Goal: Task Accomplishment & Management: Manage account settings

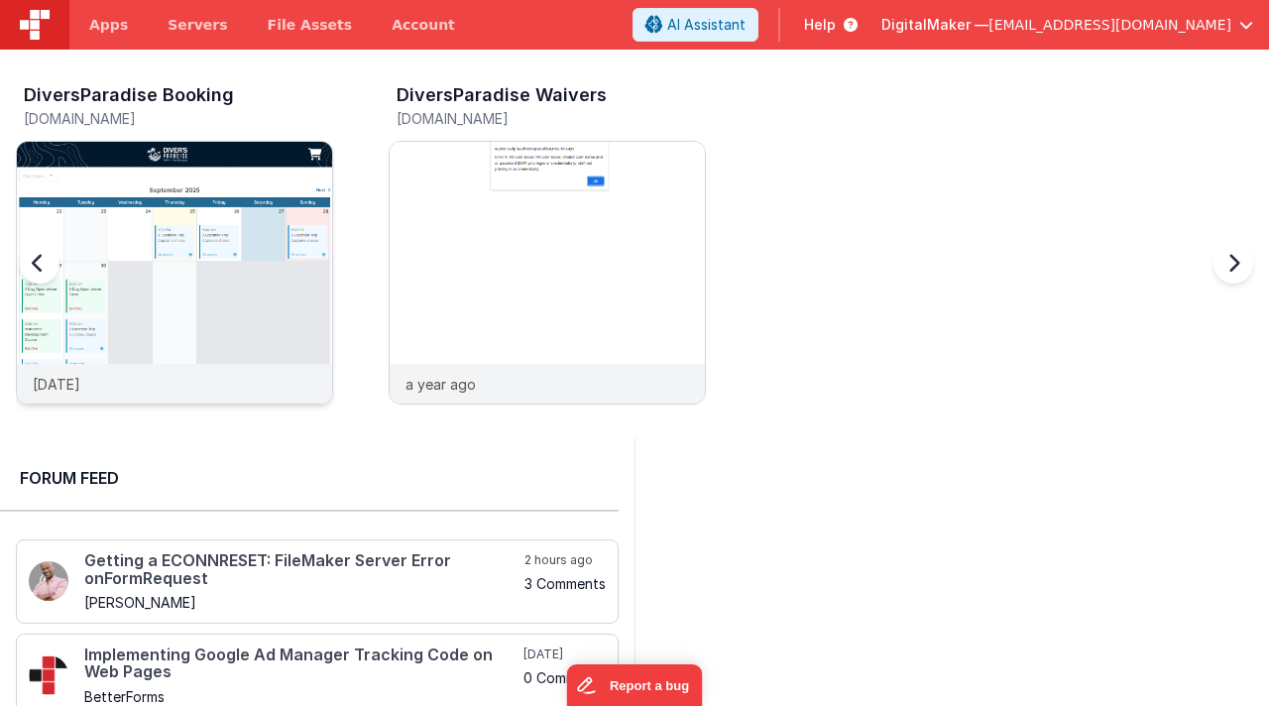
click at [265, 273] on img at bounding box center [174, 299] width 315 height 315
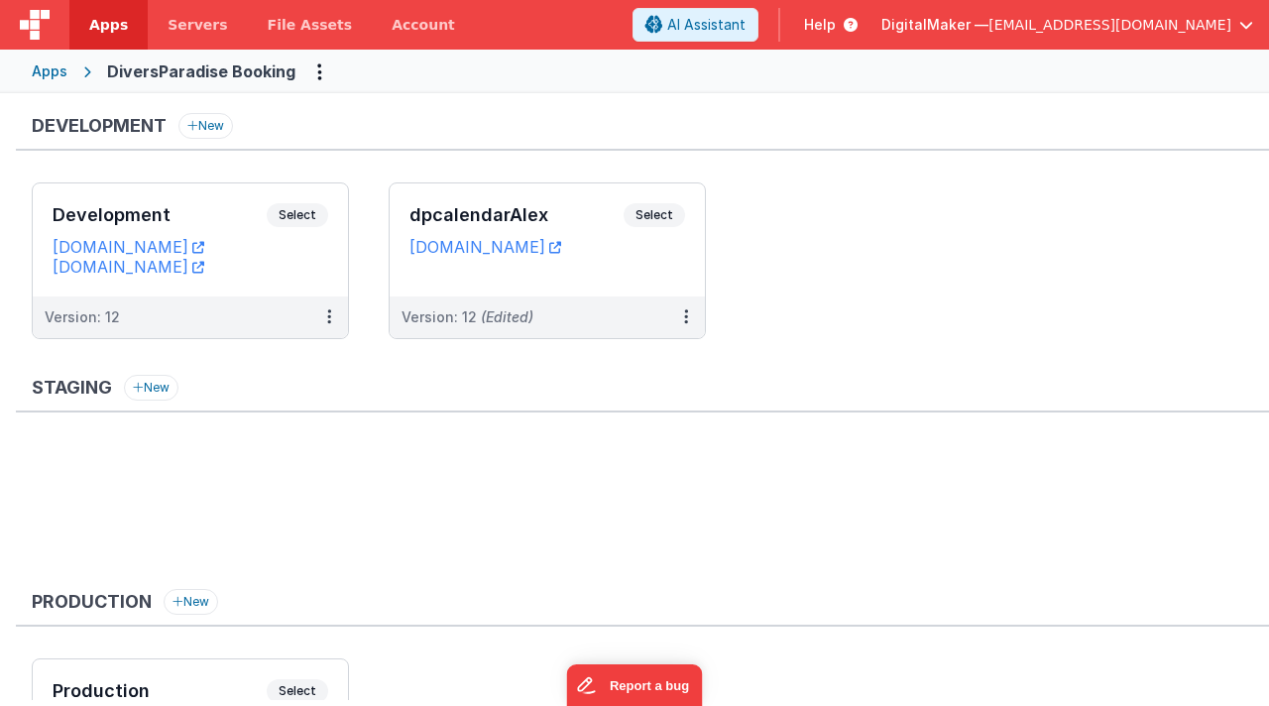
click at [944, 648] on div "Production New Production Select URLs [DOMAIN_NAME] Version: 11" at bounding box center [642, 702] width 1253 height 226
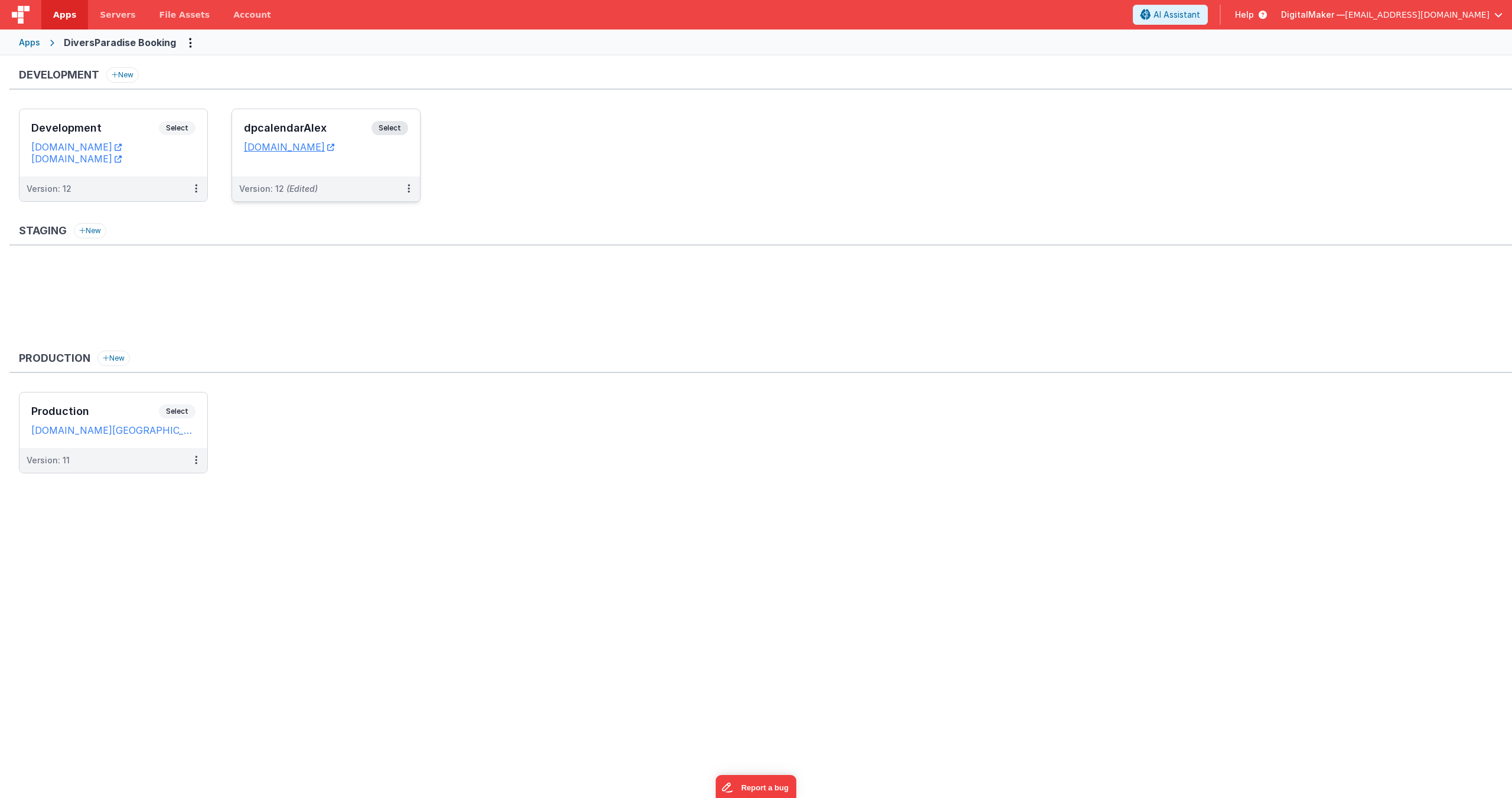
click at [390, 129] on span "Select" at bounding box center [389, 128] width 36 height 14
click at [419, 190] on button at bounding box center [409, 189] width 23 height 25
click at [369, 211] on link "Edit" at bounding box center [368, 216] width 104 height 21
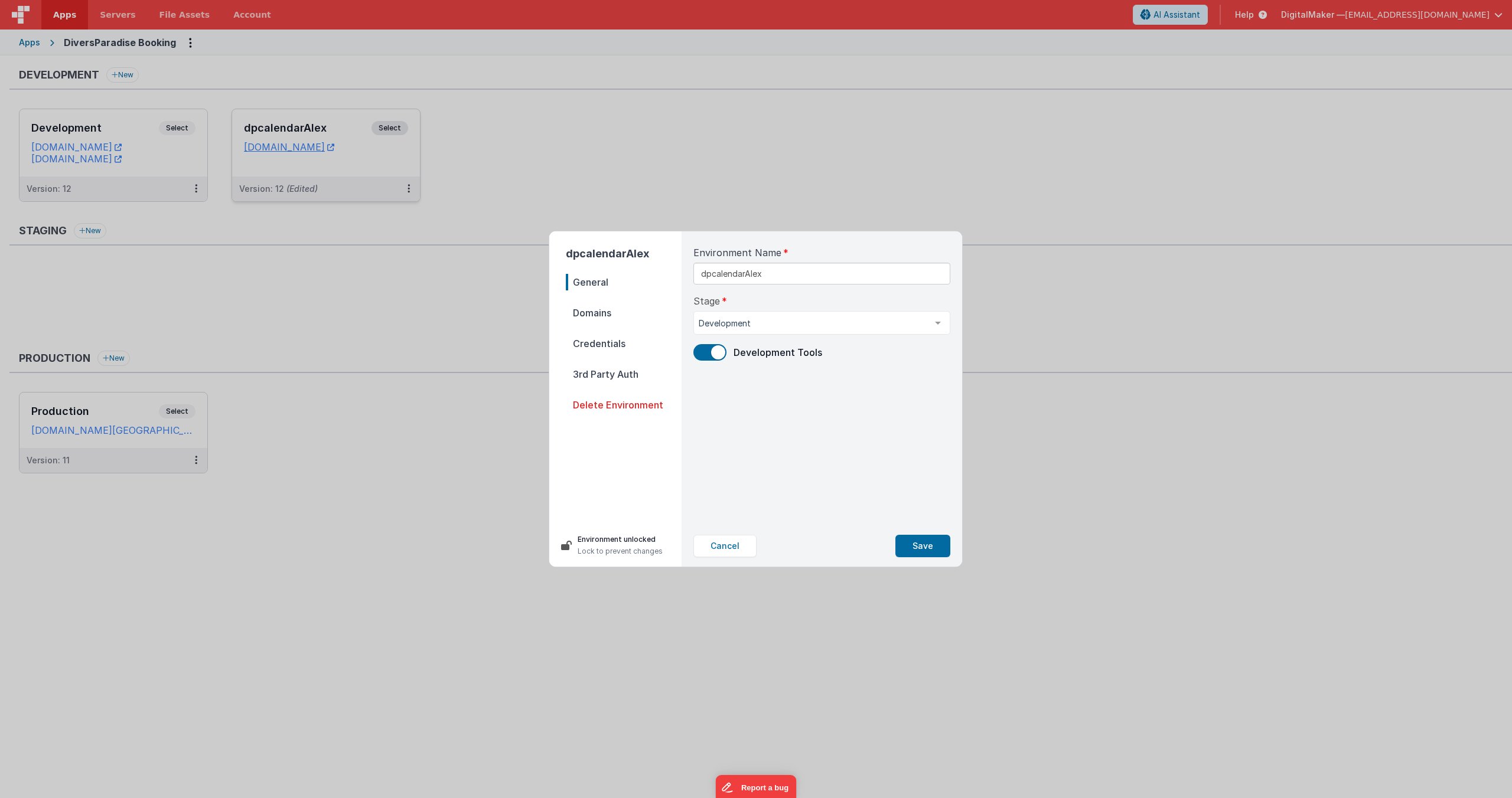
click at [618, 341] on span "Credentials" at bounding box center [624, 344] width 116 height 17
click at [730, 420] on button "Cancel" at bounding box center [725, 546] width 63 height 23
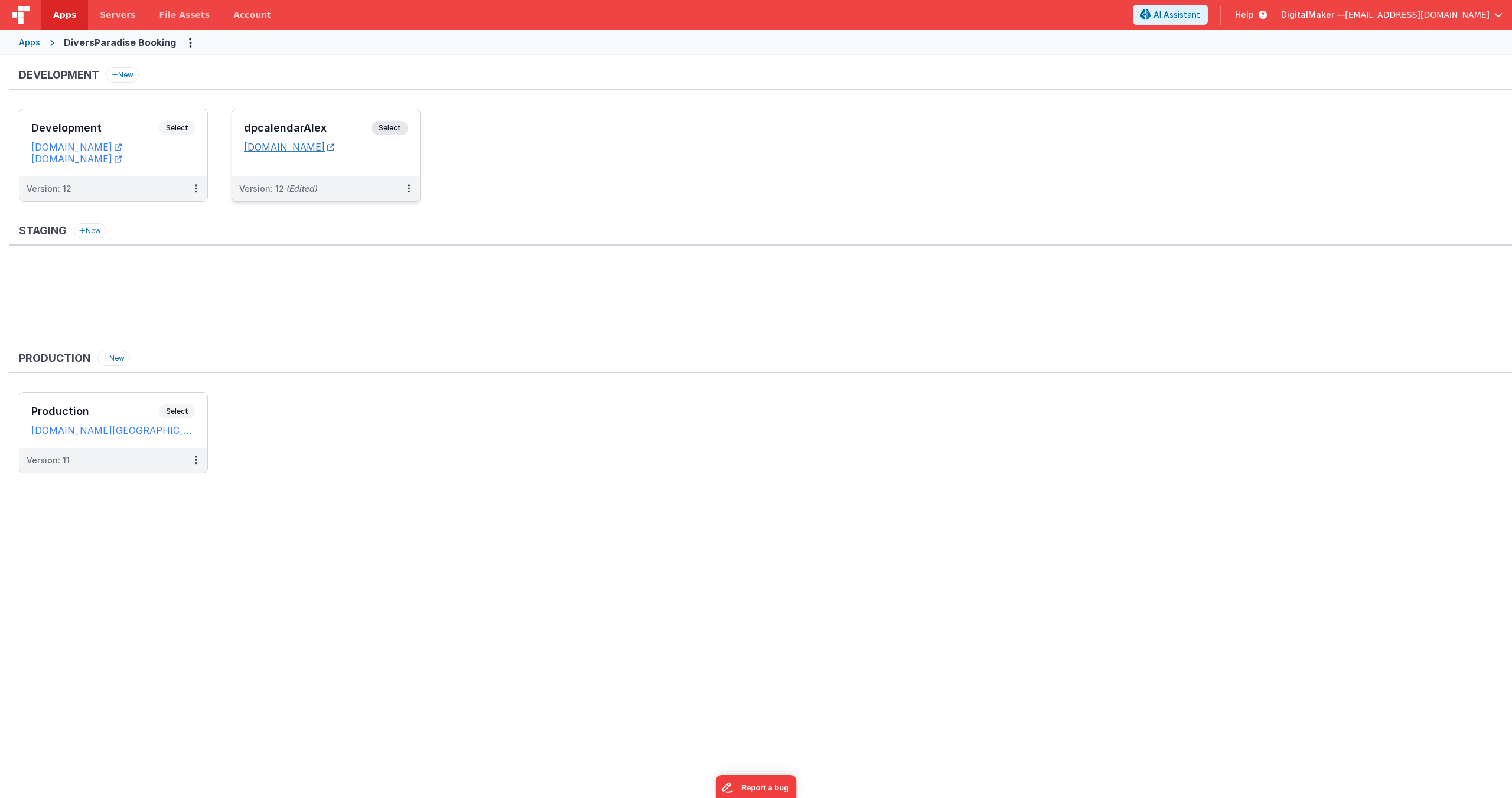
click at [334, 148] on link "[DOMAIN_NAME]" at bounding box center [289, 147] width 91 height 12
click at [397, 128] on span "Select" at bounding box center [389, 128] width 36 height 14
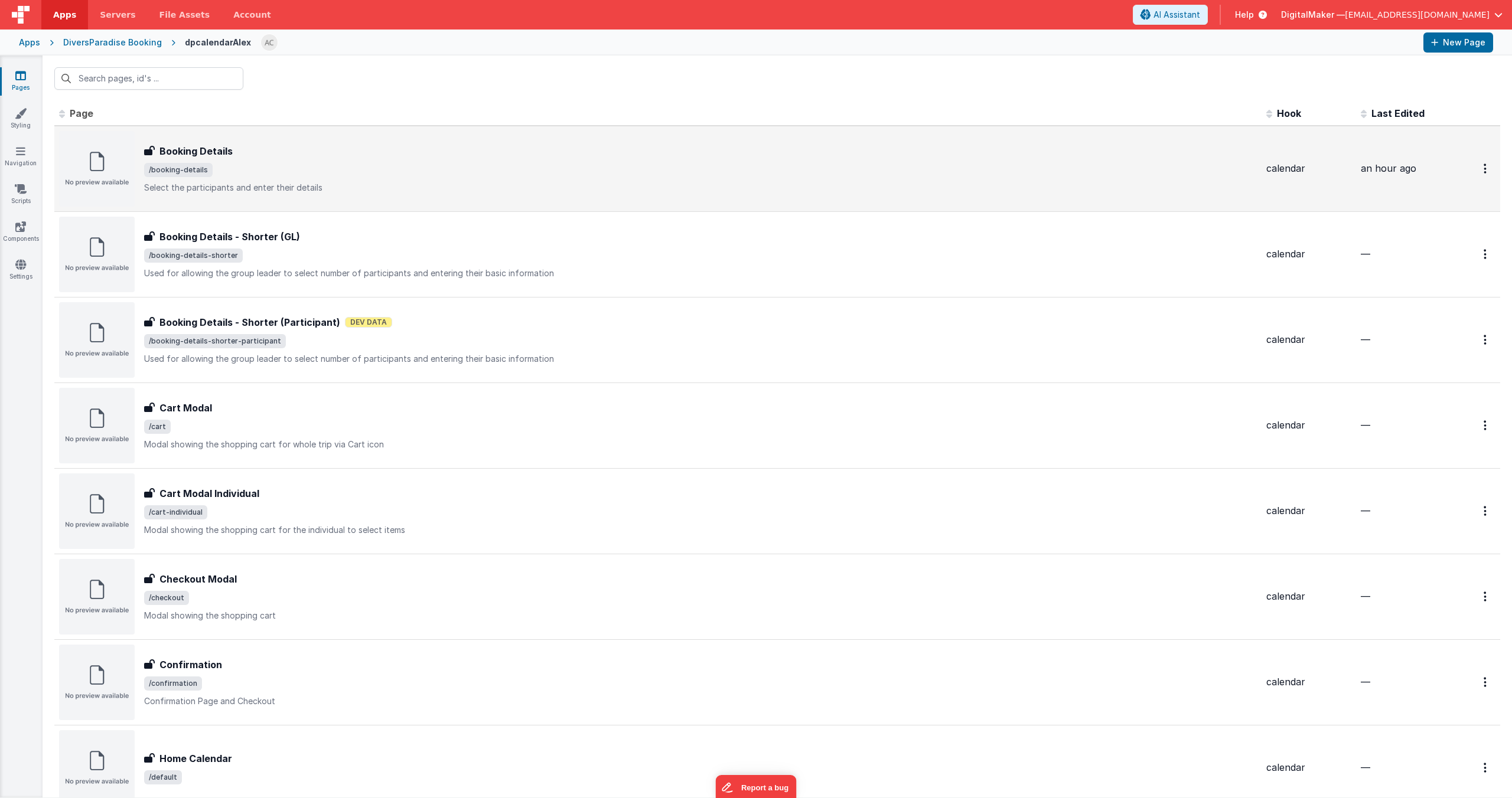
click at [287, 154] on div "Booking Details" at bounding box center [700, 151] width 1112 height 14
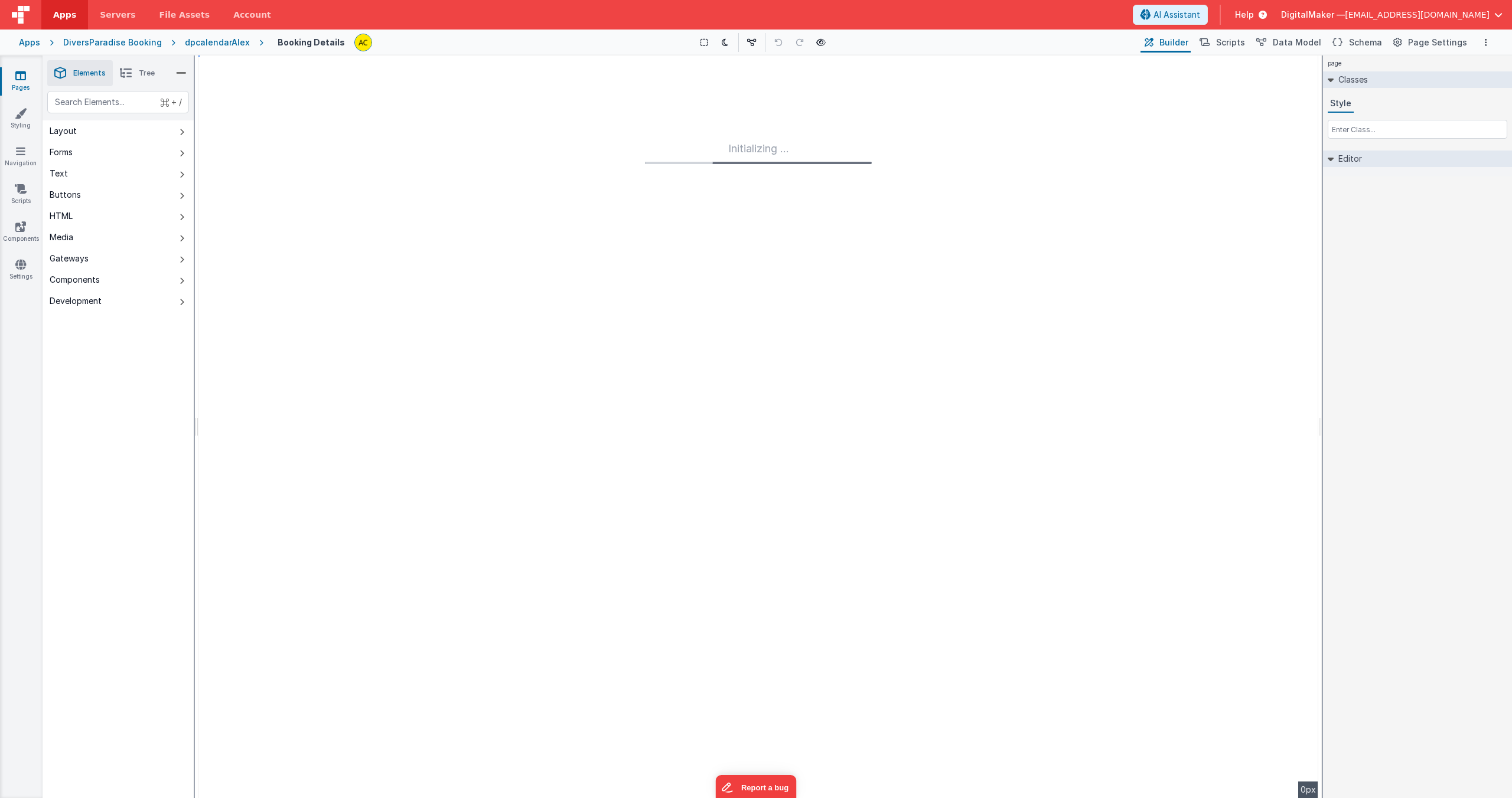
click at [77, 43] on div "DiversParadise Booking" at bounding box center [113, 42] width 99 height 12
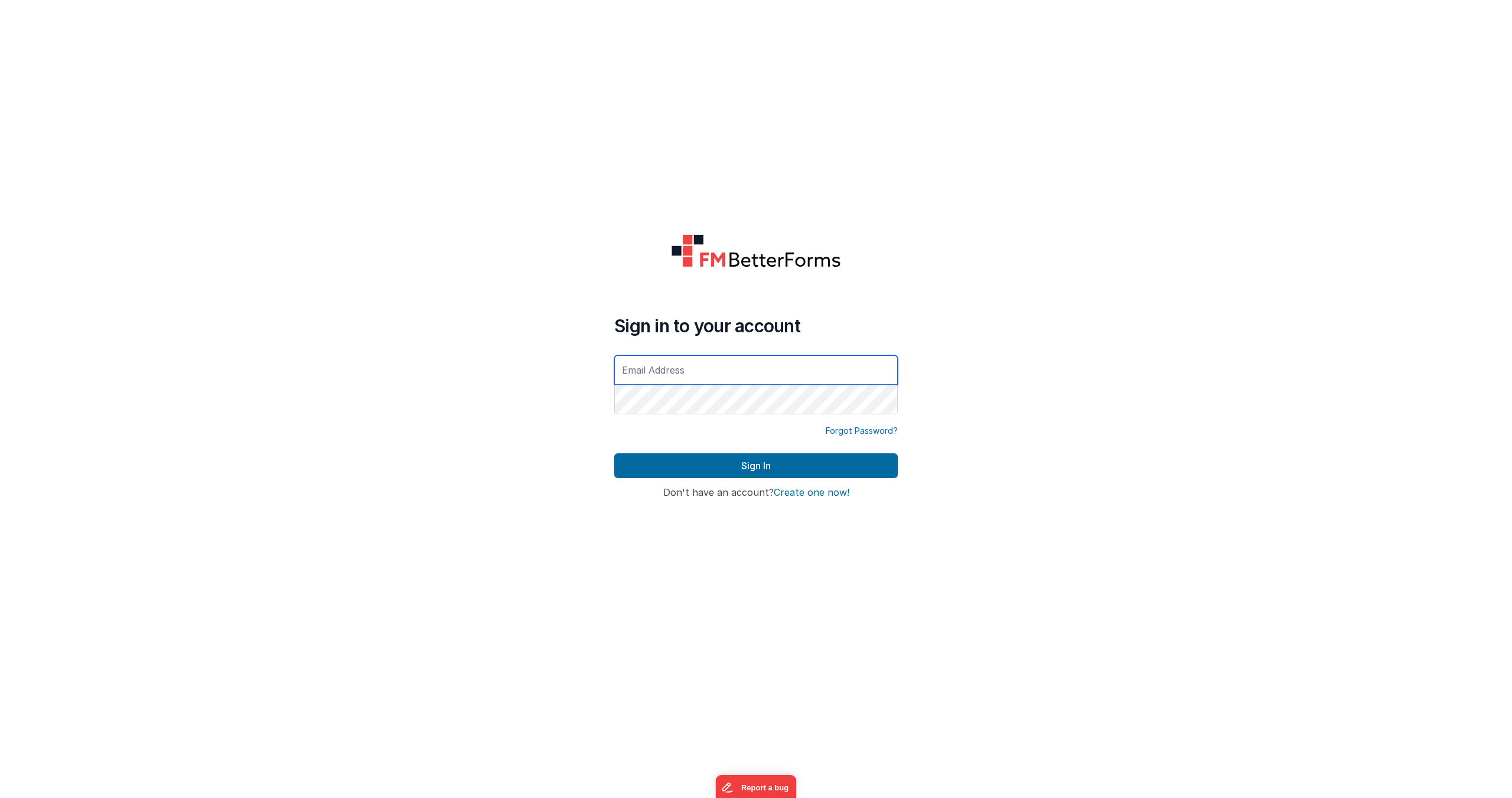
type input "[EMAIL_ADDRESS][DOMAIN_NAME]"
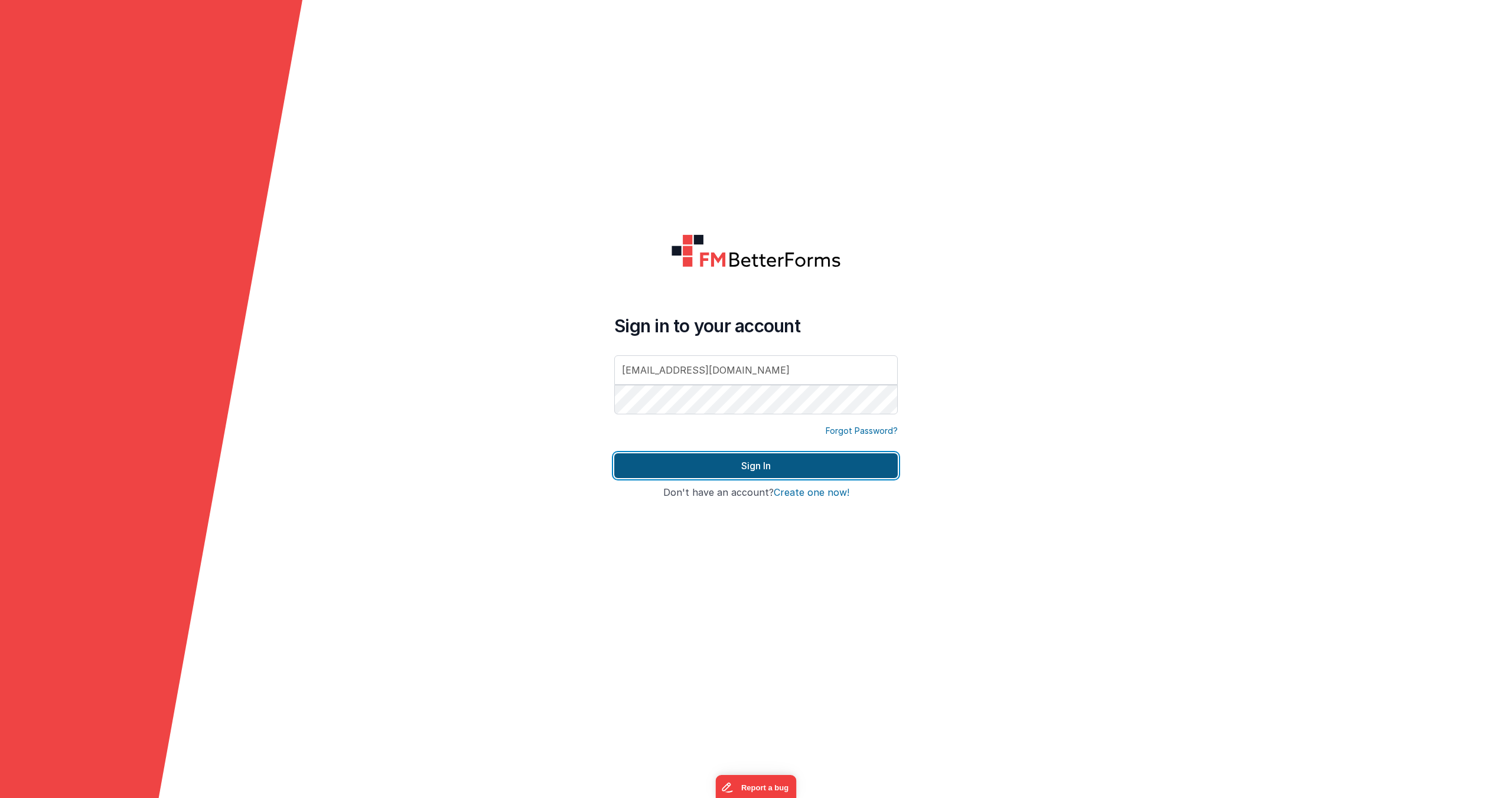
click at [736, 420] on button "Sign In" at bounding box center [756, 466] width 284 height 25
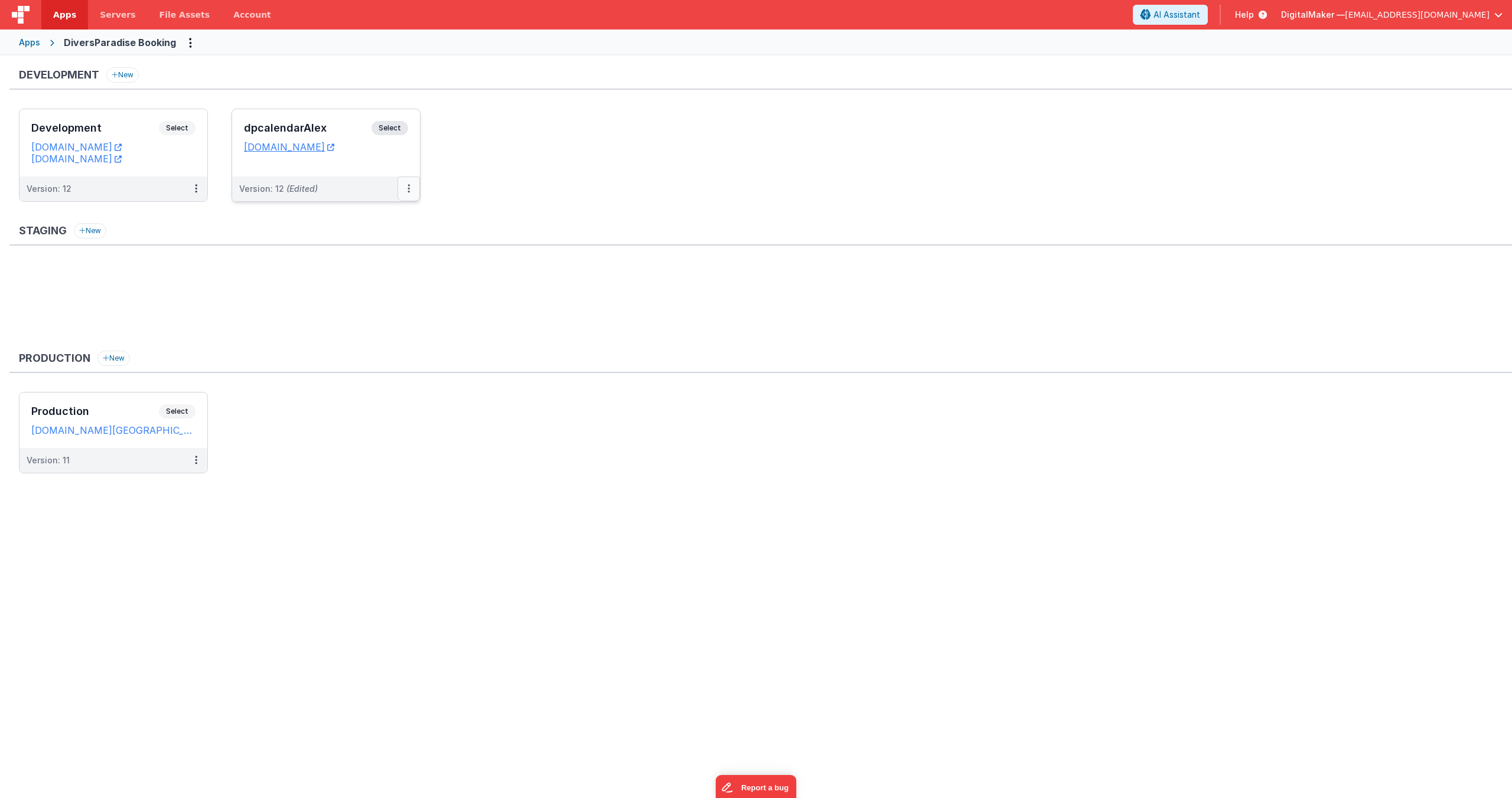
click at [402, 188] on button at bounding box center [409, 189] width 23 height 25
click at [382, 213] on link "Edit" at bounding box center [368, 216] width 104 height 21
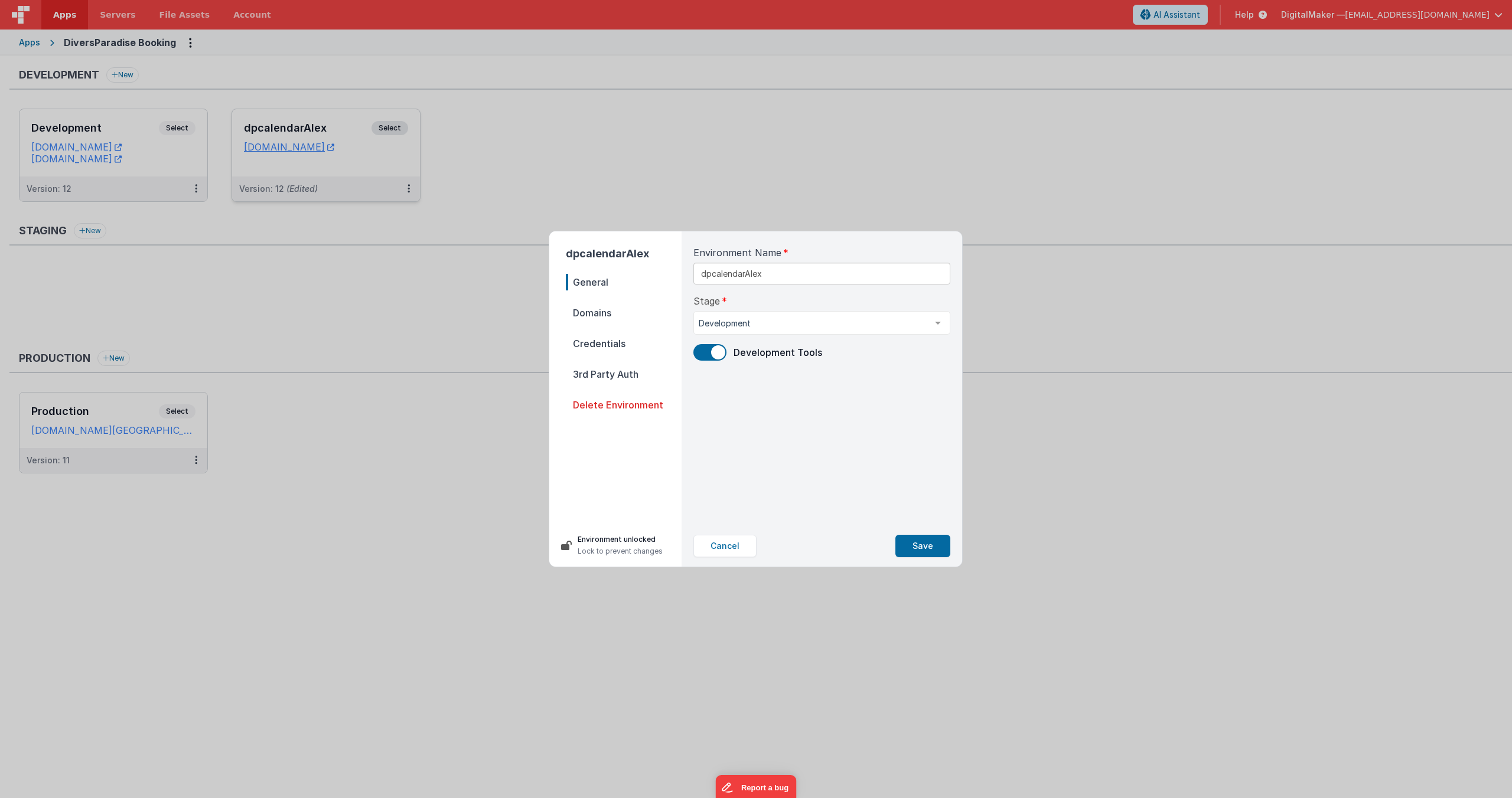
click at [587, 307] on span "Domains" at bounding box center [624, 313] width 116 height 17
click at [739, 420] on button "Cancel" at bounding box center [725, 546] width 63 height 23
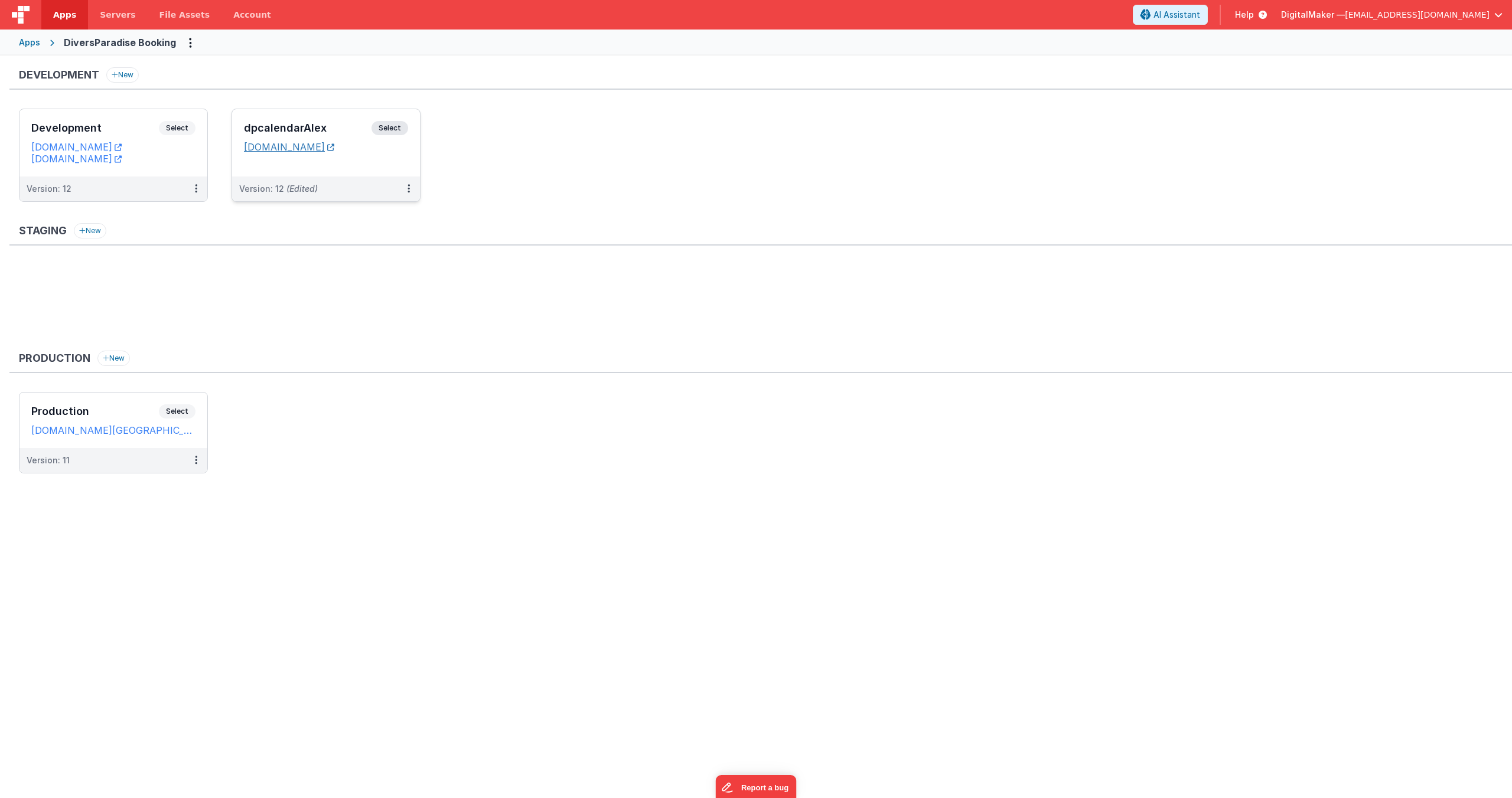
click at [334, 150] on link "[DOMAIN_NAME]" at bounding box center [289, 147] width 91 height 12
click at [410, 185] on button at bounding box center [409, 189] width 23 height 25
click at [375, 219] on link "Edit" at bounding box center [368, 216] width 104 height 21
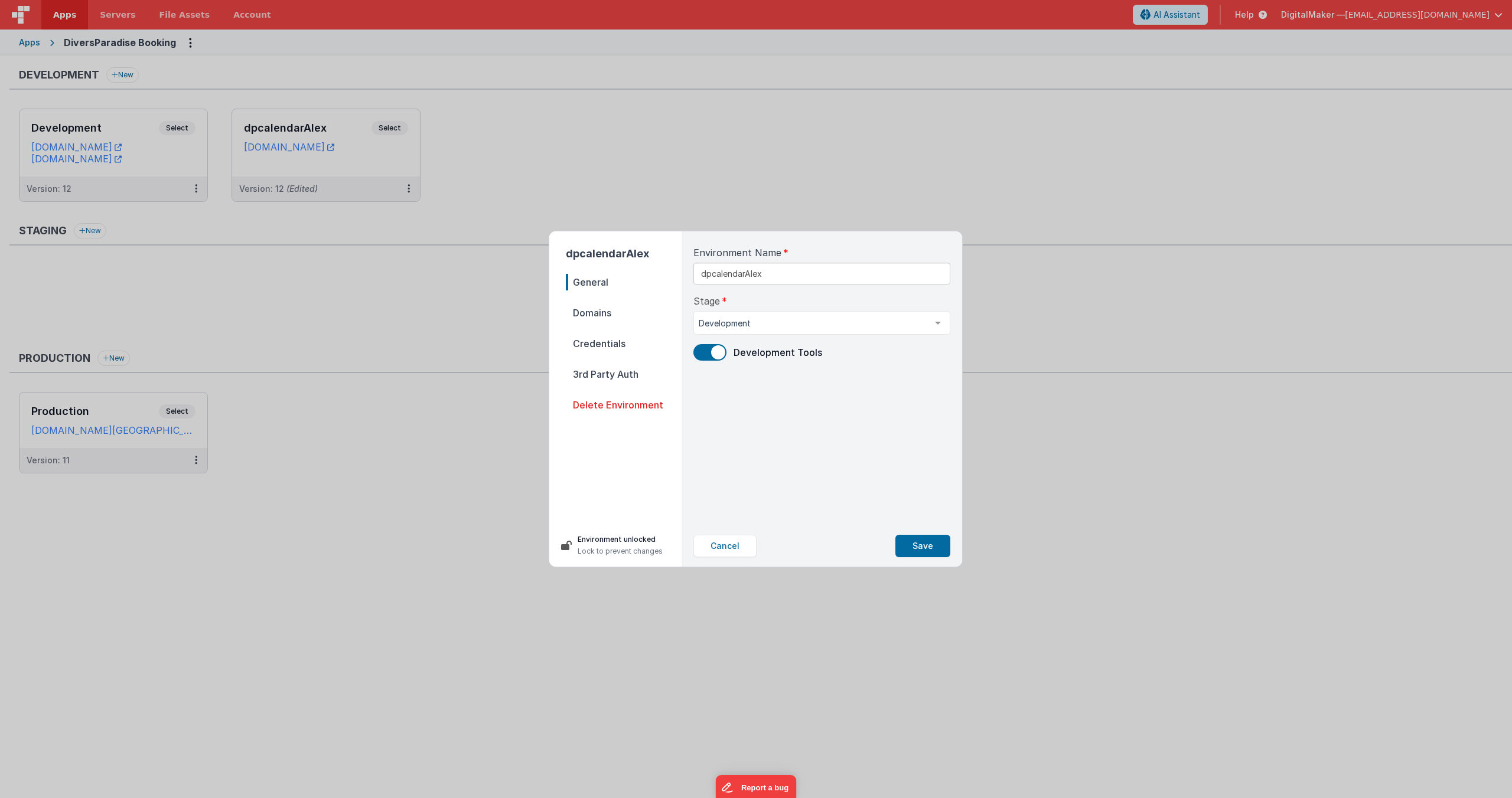
click at [608, 310] on span "Domains" at bounding box center [624, 313] width 116 height 17
click at [614, 333] on nav "General Domains Credentials 3rd Party Auth Delete Environment" at bounding box center [624, 394] width 116 height 241
click at [609, 341] on span "Credentials" at bounding box center [624, 344] width 116 height 17
click at [608, 279] on span "General" at bounding box center [624, 282] width 116 height 17
click at [736, 420] on button "Cancel" at bounding box center [725, 546] width 63 height 23
